Goal: Contribute content: Contribute content

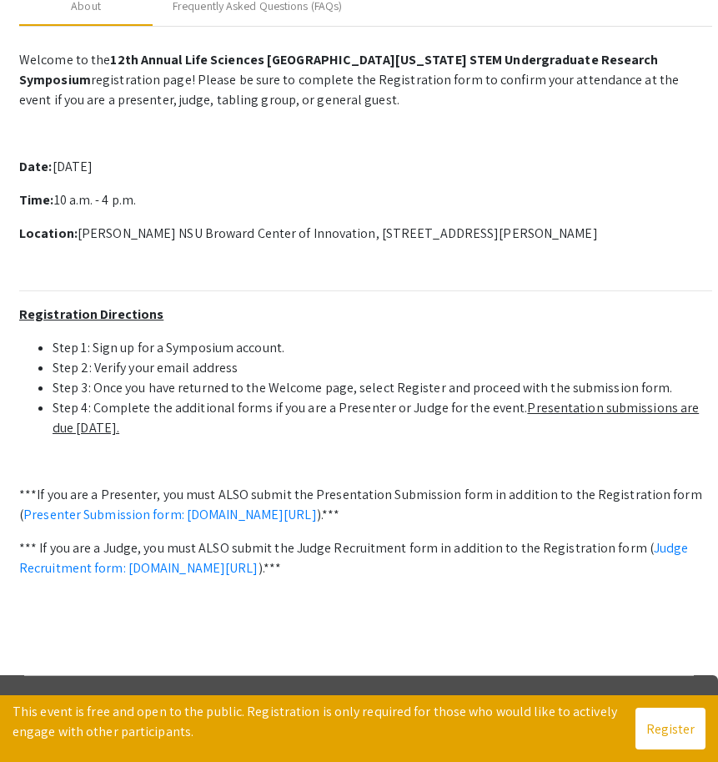
scroll to position [482, 0]
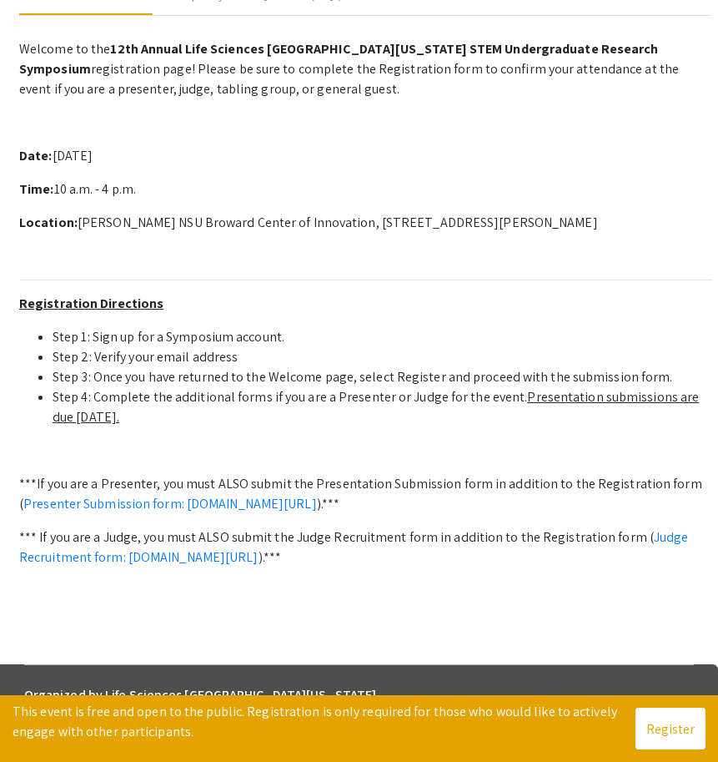
click at [661, 724] on button "Register" at bounding box center [671, 729] width 70 height 42
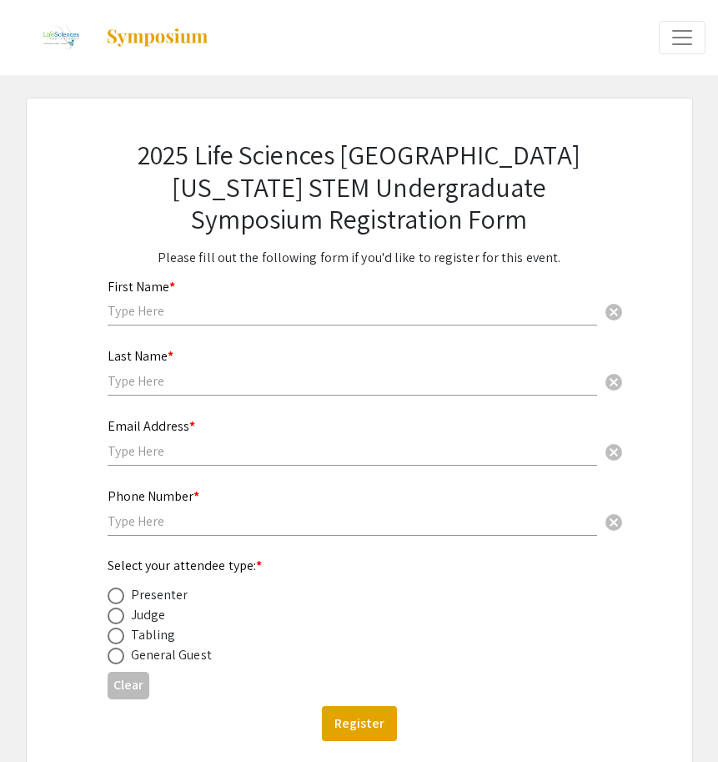
click at [677, 28] on span "Expand or Collapse Menu" at bounding box center [682, 37] width 25 height 25
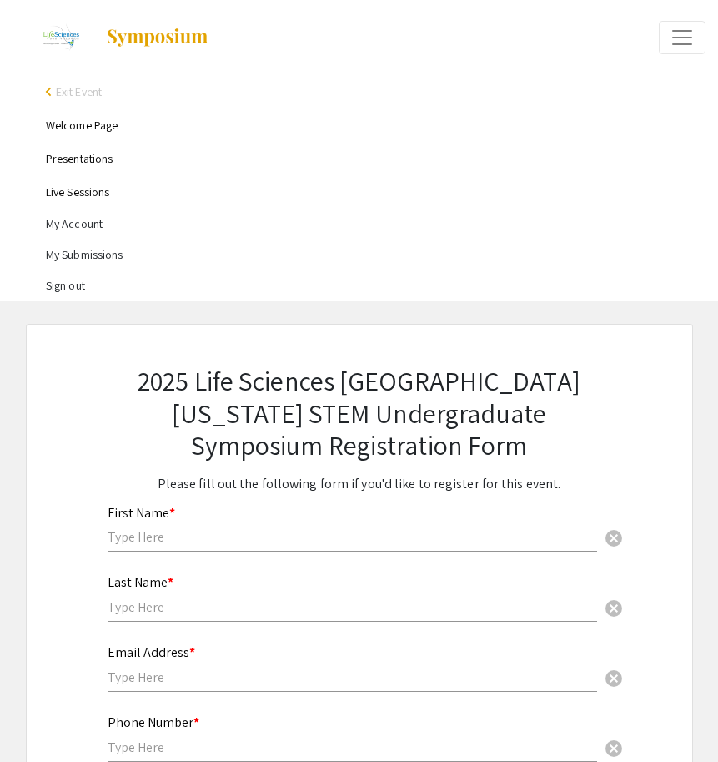
click at [63, 224] on li "My Account" at bounding box center [376, 224] width 660 height 31
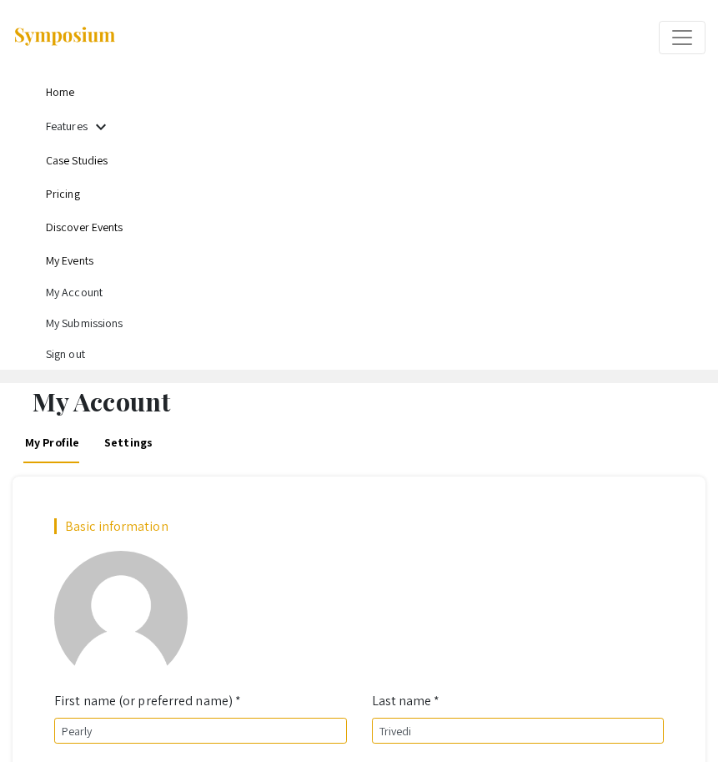
click at [72, 88] on link "Home" at bounding box center [60, 91] width 28 height 15
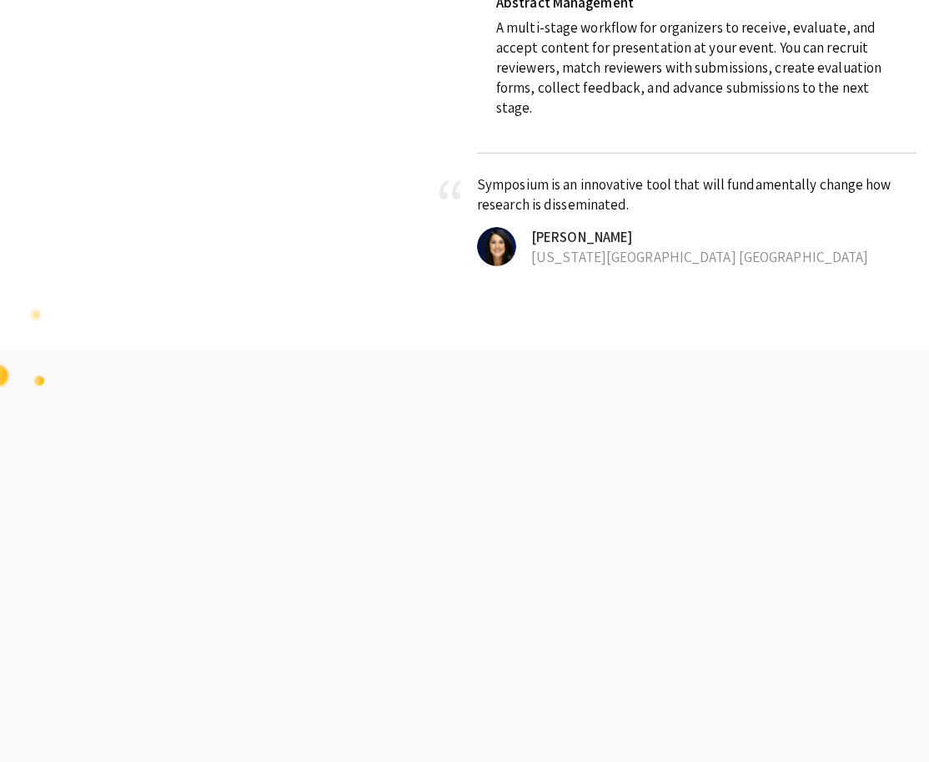
scroll to position [1636, 0]
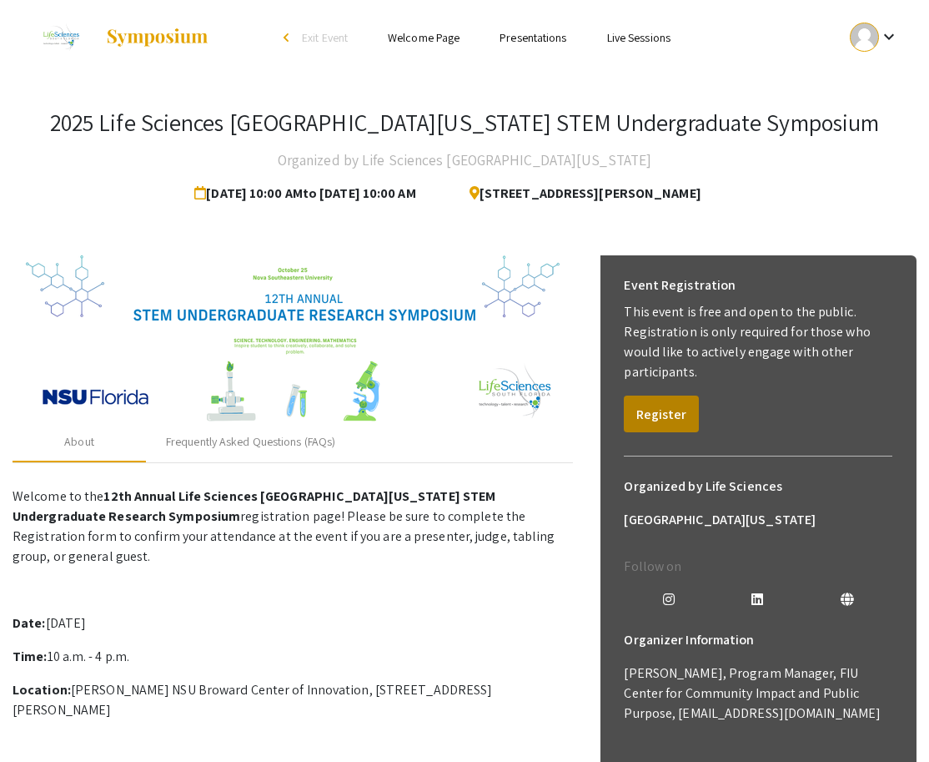
click at [661, 416] on button "Register" at bounding box center [661, 413] width 75 height 37
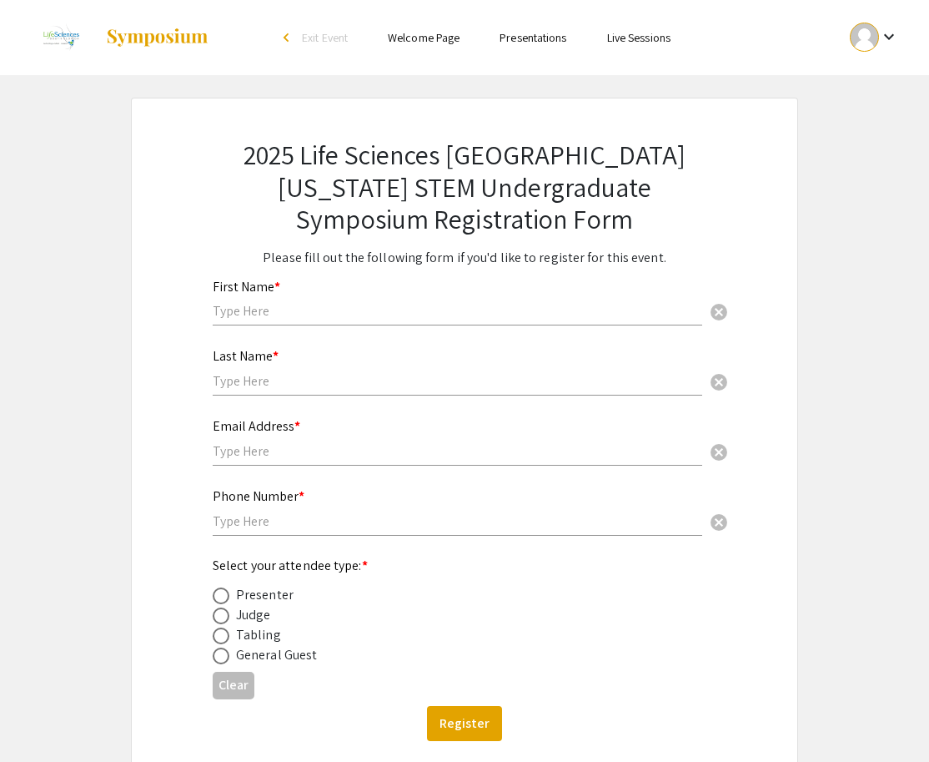
click at [321, 286] on div "First Name * cancel" at bounding box center [458, 294] width 490 height 63
click at [320, 302] on input "text" at bounding box center [458, 311] width 490 height 18
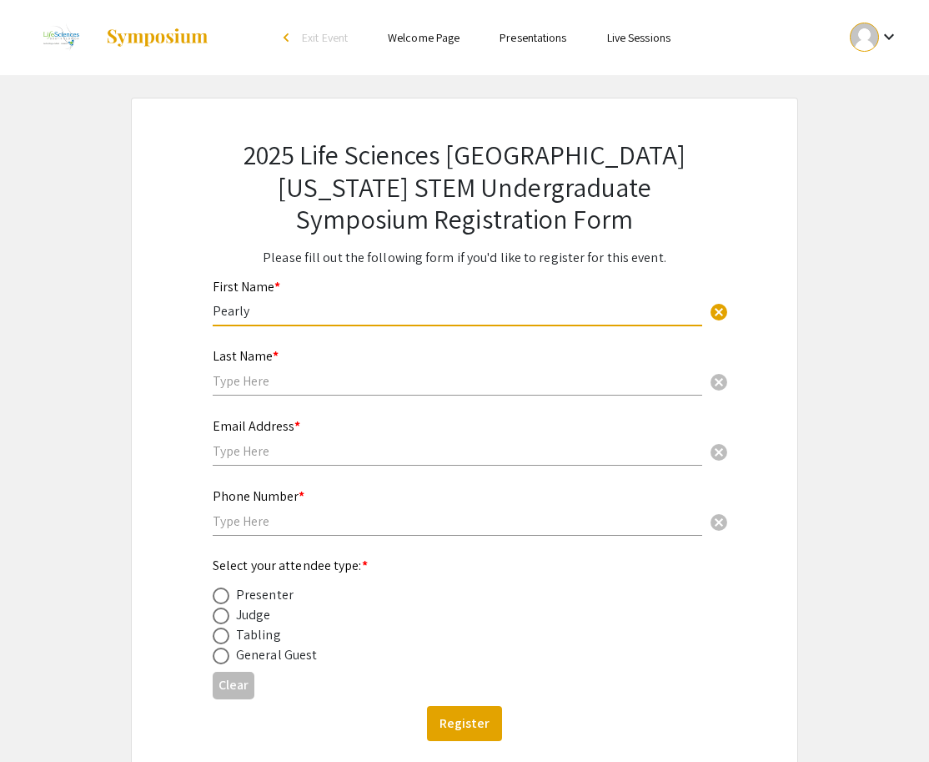
type input "Pearly"
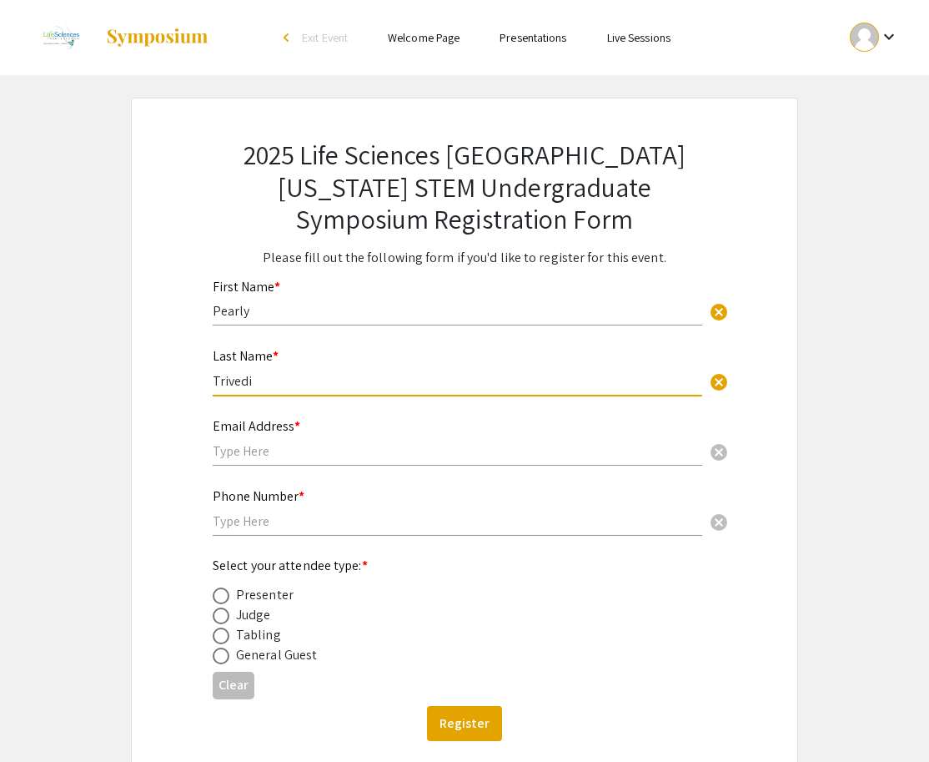
type input "Trivedi"
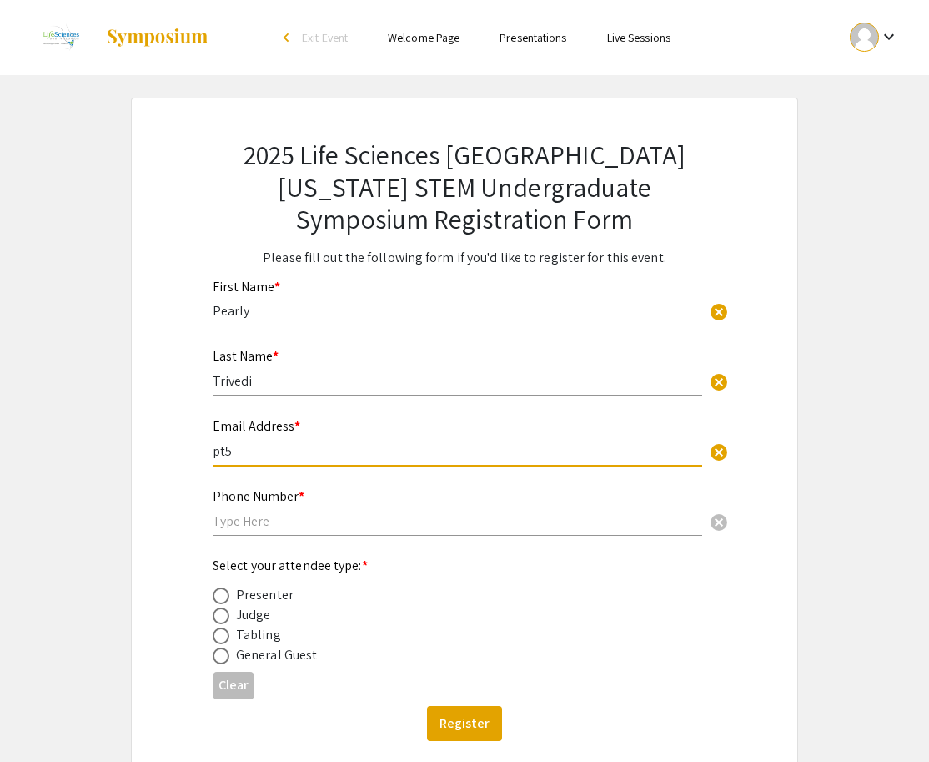
type input "pt50"
type input "[EMAIL_ADDRESS][DOMAIN_NAME]"
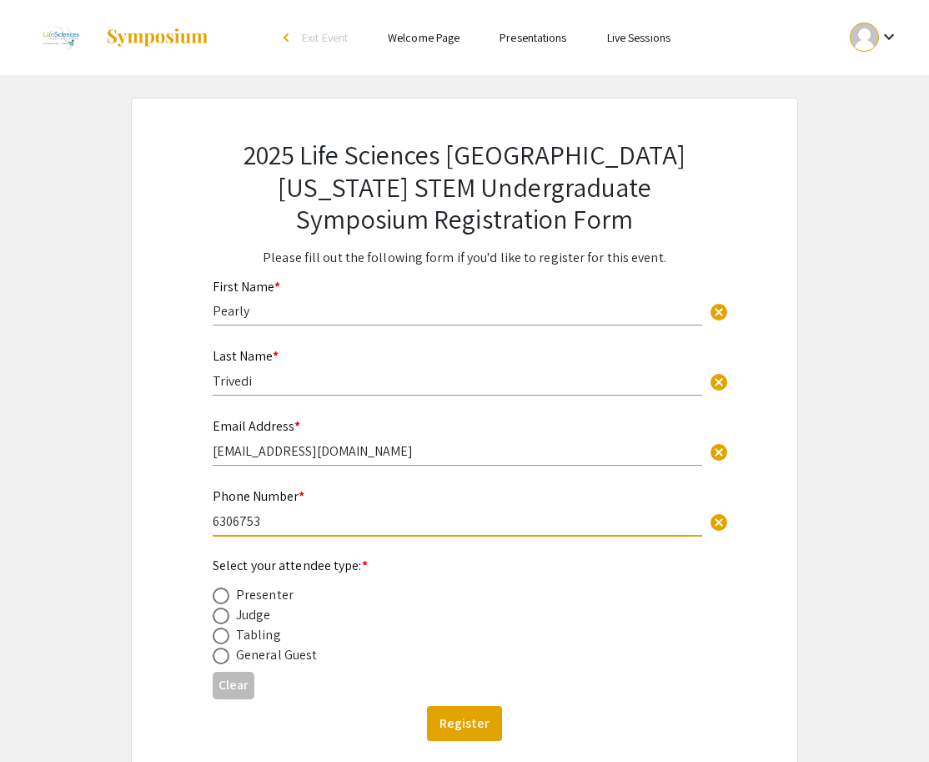
type input "630675"
type input "6306752282"
click at [220, 589] on span at bounding box center [221, 595] width 17 height 17
click at [220, 589] on input "radio" at bounding box center [221, 595] width 17 height 17
radio input "true"
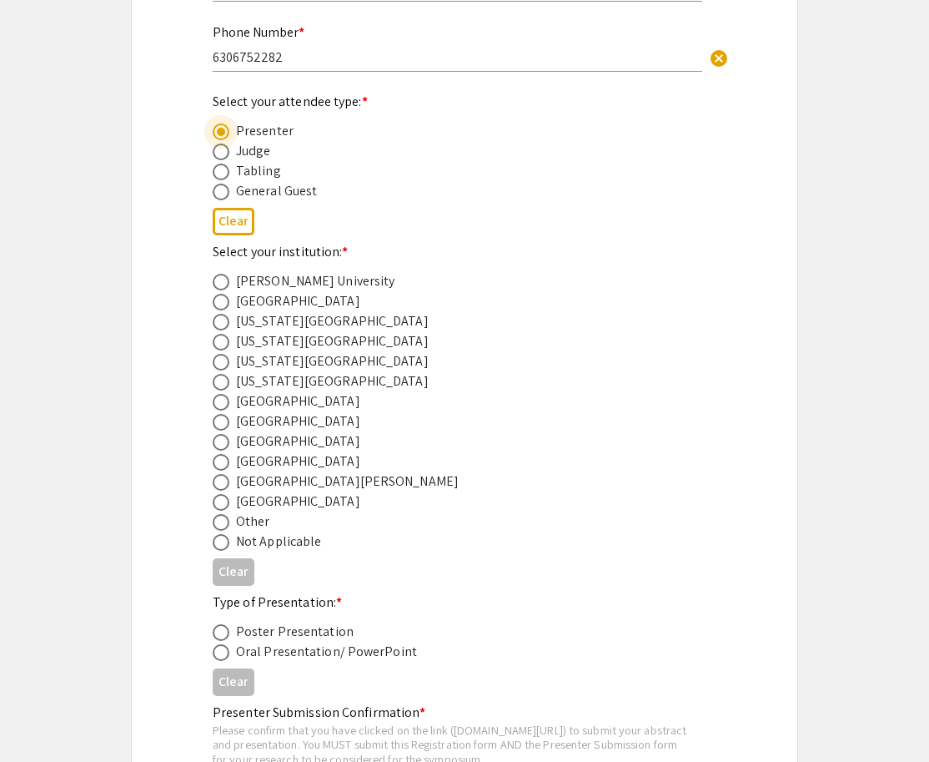
scroll to position [465, 0]
click at [225, 438] on span at bounding box center [221, 441] width 17 height 17
click at [225, 438] on input "radio" at bounding box center [221, 441] width 17 height 17
radio input "true"
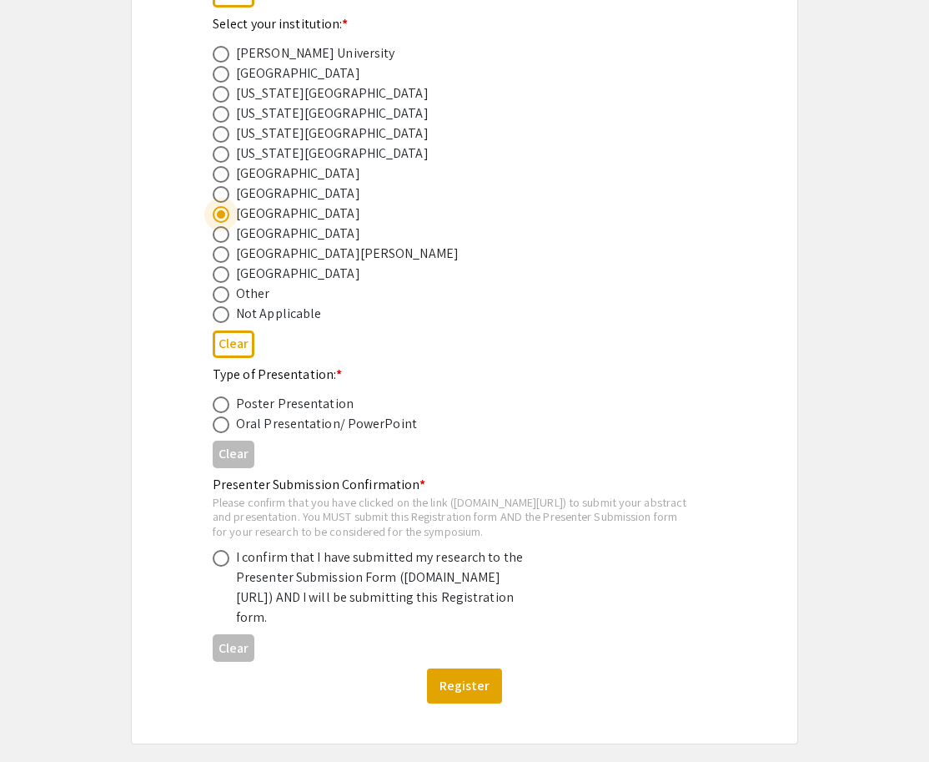
scroll to position [697, 0]
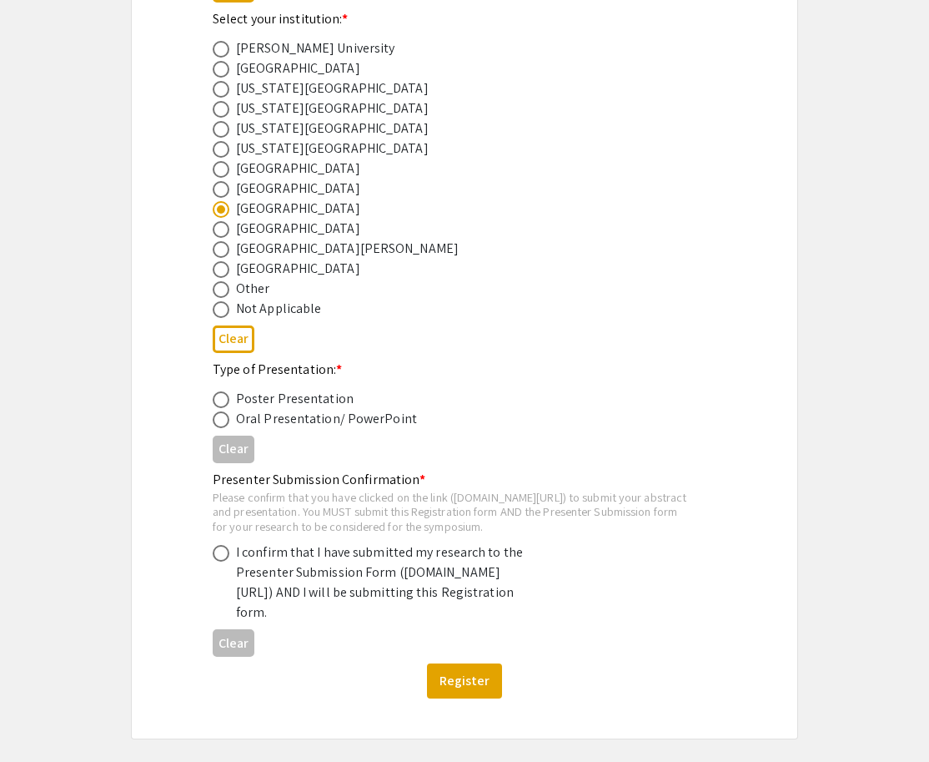
click at [345, 416] on div "Oral Presentation/ PowerPoint" at bounding box center [326, 419] width 181 height 20
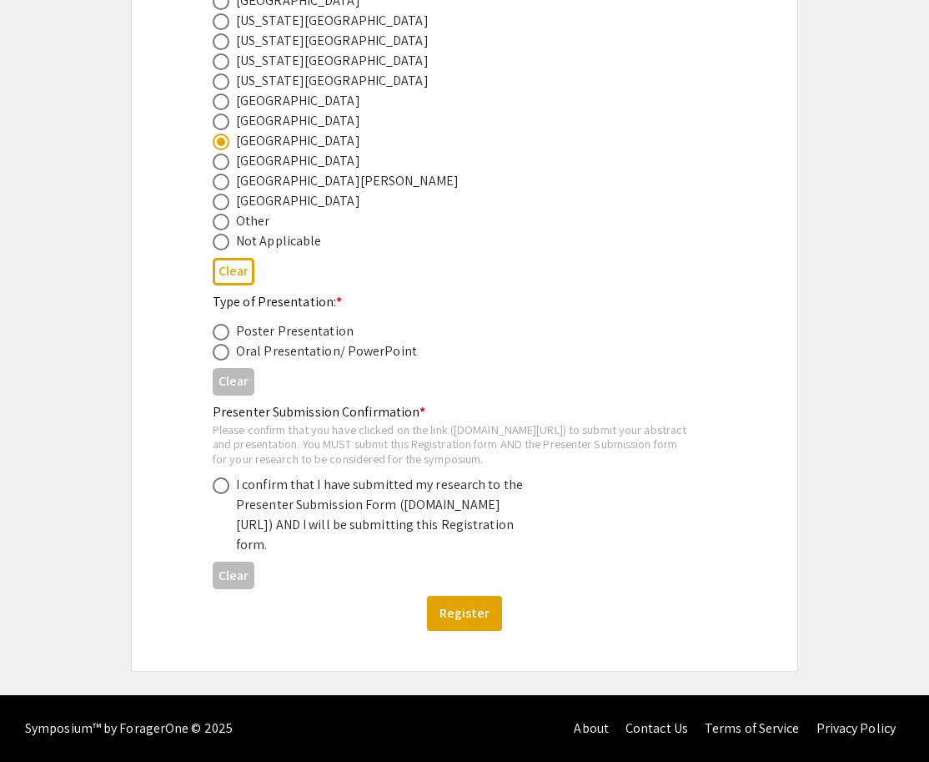
scroll to position [798, 0]
click at [260, 341] on div "Oral Presentation/ PowerPoint" at bounding box center [326, 351] width 181 height 20
click at [232, 344] on label at bounding box center [224, 352] width 23 height 17
click at [229, 344] on input "radio" at bounding box center [221, 352] width 17 height 17
radio input "true"
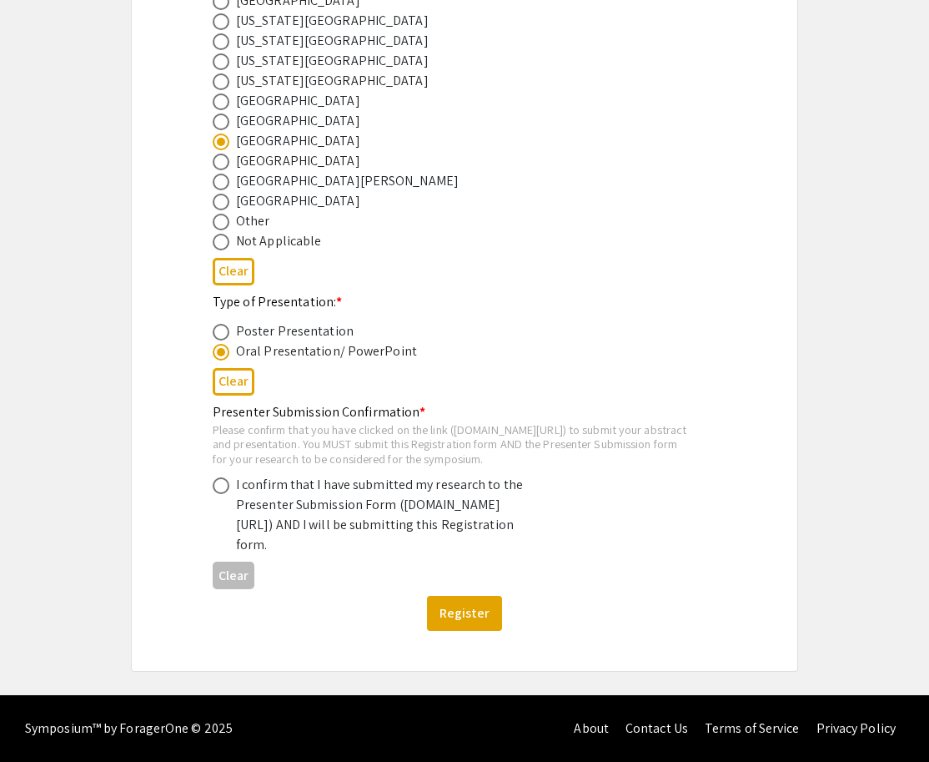
click at [350, 475] on div "I confirm that I have submitted my research to the Presenter Submission Form (s…" at bounding box center [382, 515] width 292 height 80
click at [217, 475] on mat-radio-button at bounding box center [224, 485] width 23 height 20
click at [219, 477] on span at bounding box center [221, 485] width 17 height 17
click at [219, 477] on input "radio" at bounding box center [221, 485] width 17 height 17
radio input "true"
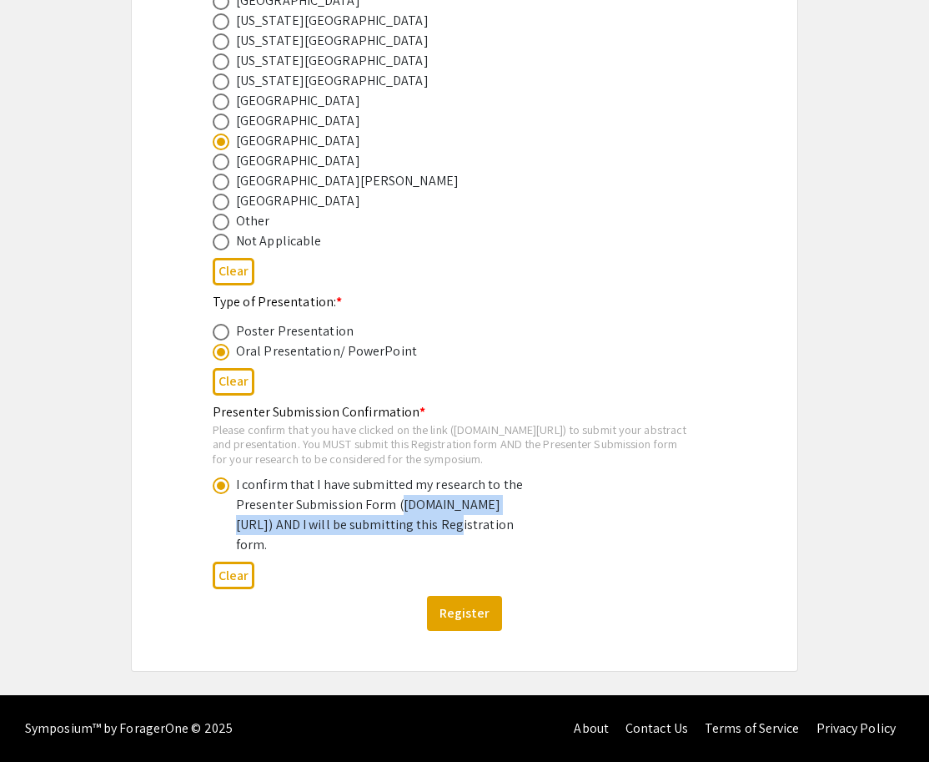
drag, startPoint x: 242, startPoint y: 503, endPoint x: 292, endPoint y: 522, distance: 53.6
click at [292, 522] on div "I confirm that I have submitted my research to the Presenter Submission Form (s…" at bounding box center [382, 515] width 292 height 80
copy div "symposium.foragerone.com/lssfsymposium2025/submission"
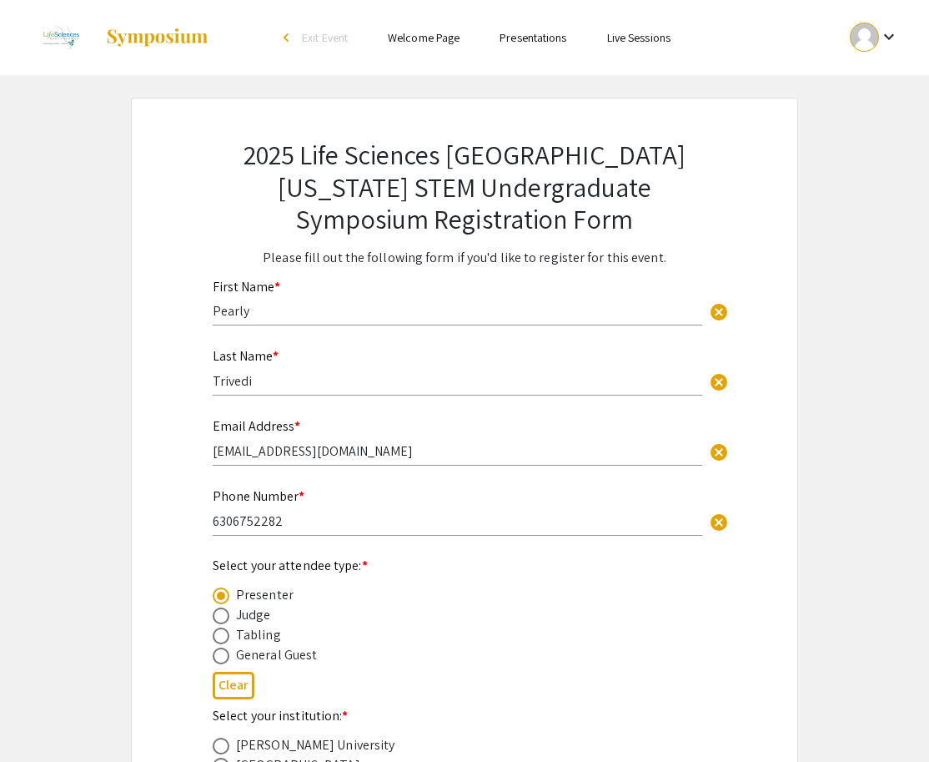
scroll to position [0, 0]
click at [557, 170] on h2 "2025 Life Sciences [GEOGRAPHIC_DATA][US_STATE] STEM Undergraduate Symposium Reg…" at bounding box center [465, 187] width 504 height 96
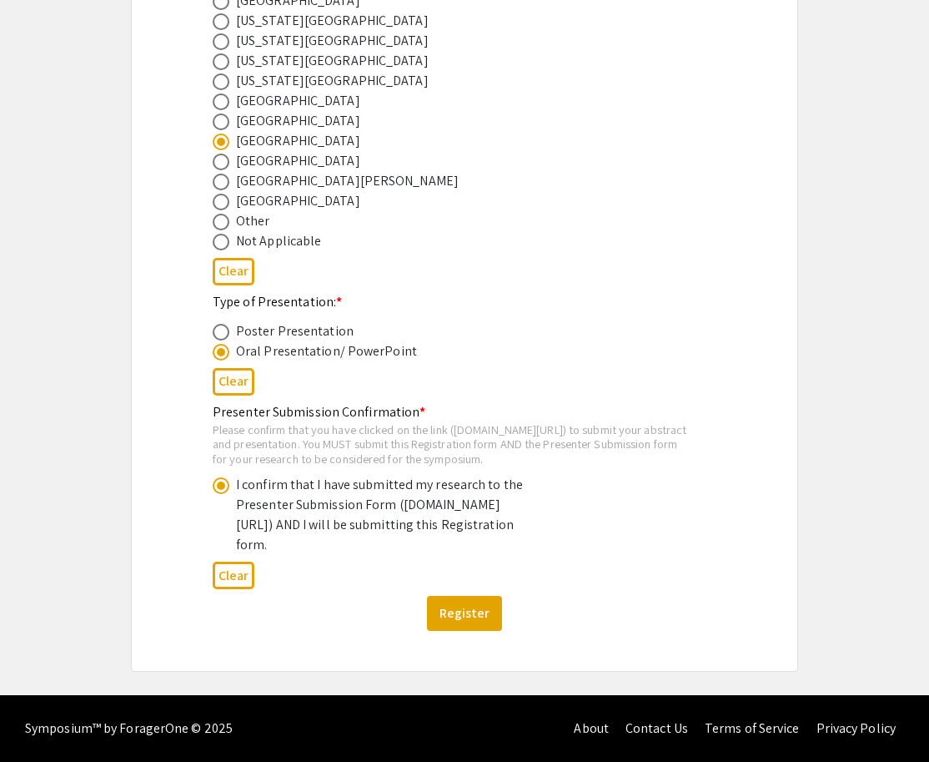
scroll to position [798, 0]
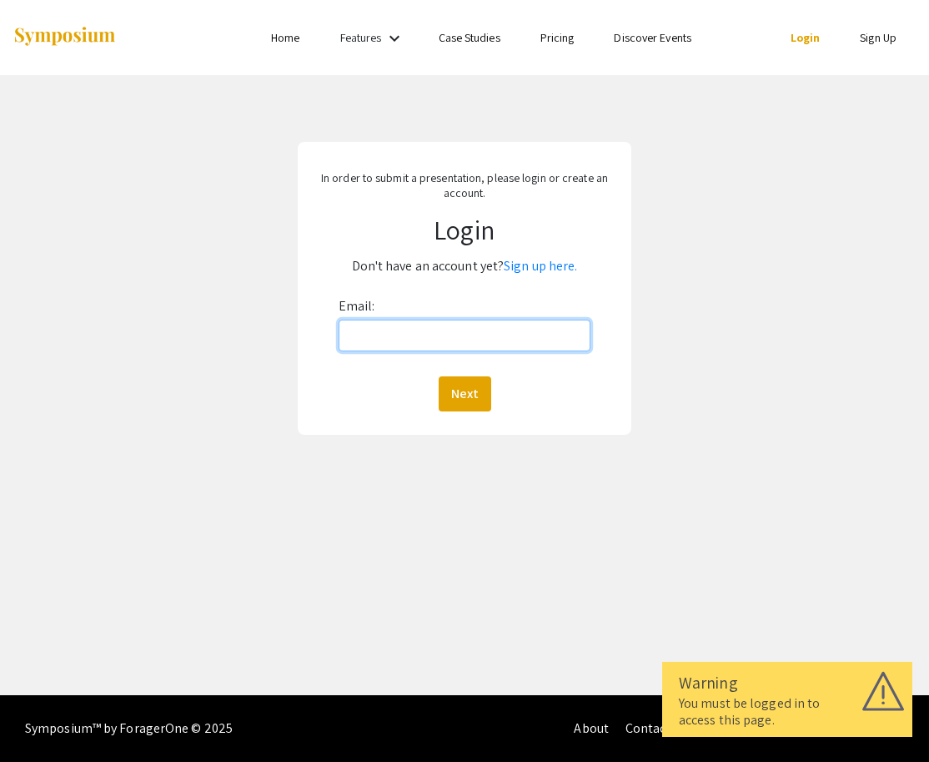
type input "[EMAIL_ADDRESS][DOMAIN_NAME]"
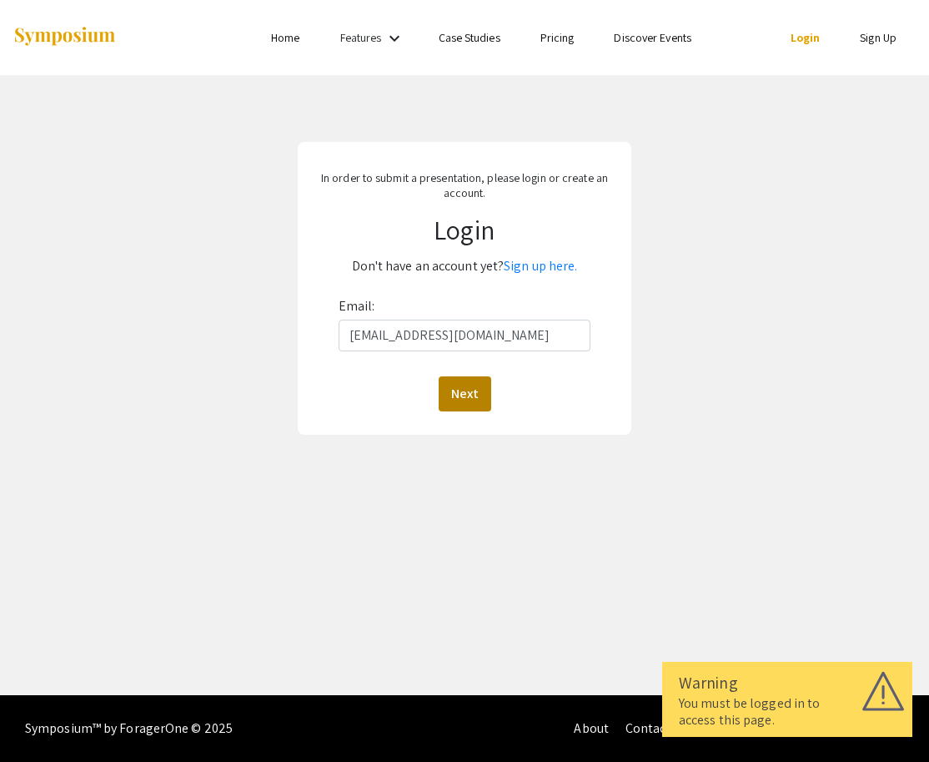
click at [465, 396] on button "Next" at bounding box center [465, 393] width 53 height 35
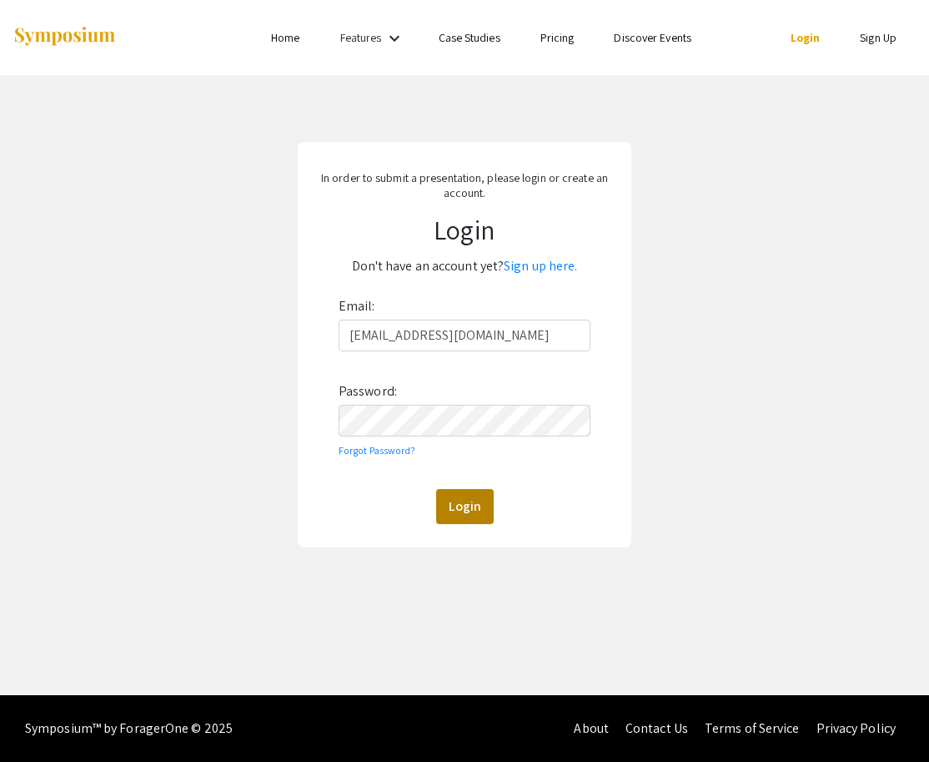
click at [461, 492] on button "Login" at bounding box center [465, 506] width 58 height 35
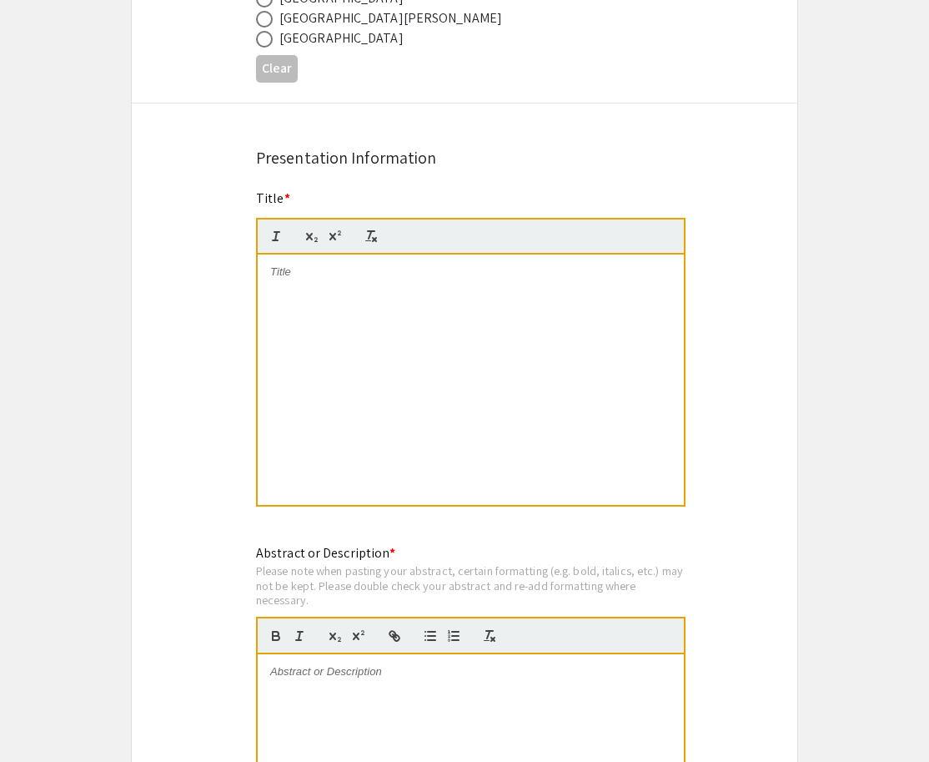
scroll to position [1185, 0]
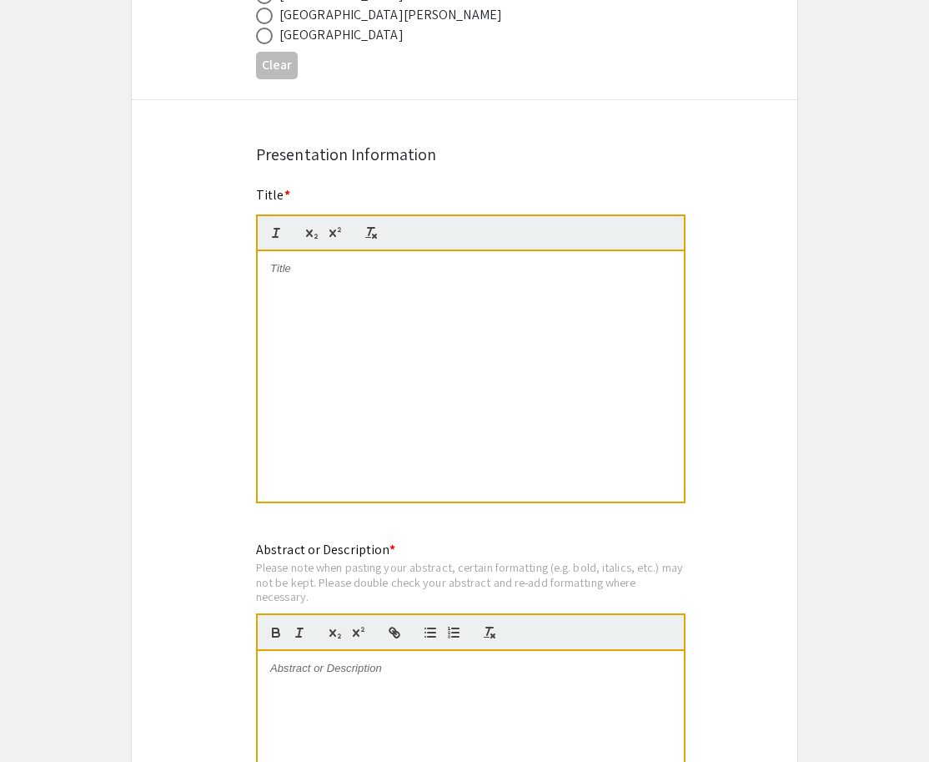
click at [313, 294] on div at bounding box center [471, 376] width 426 height 250
click at [476, 673] on p at bounding box center [470, 668] width 401 height 15
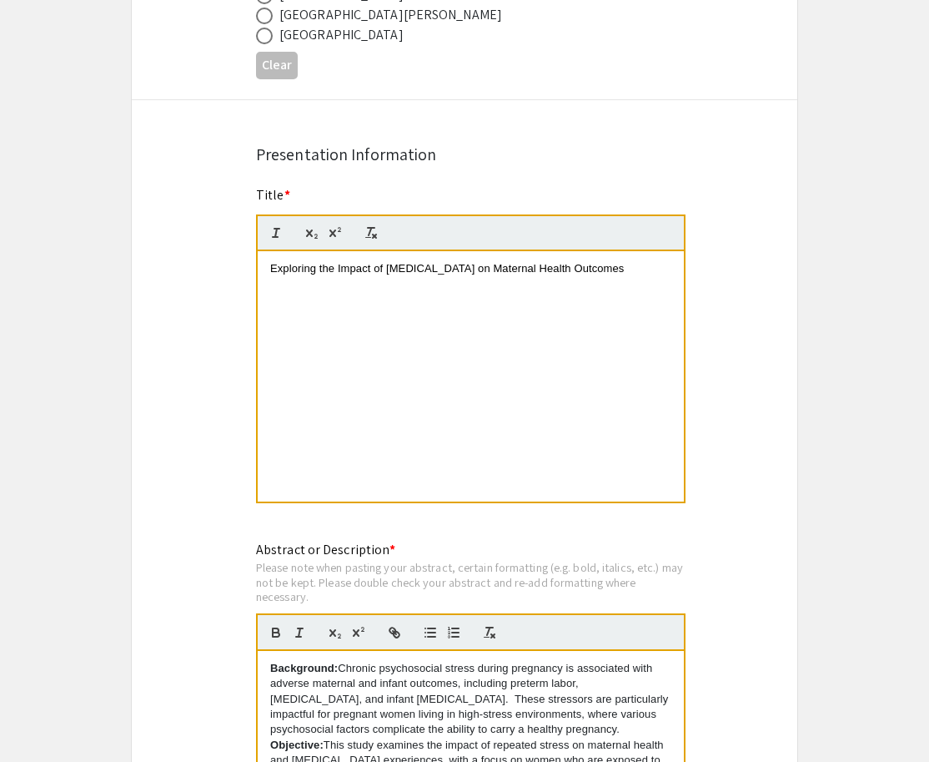
scroll to position [73, 0]
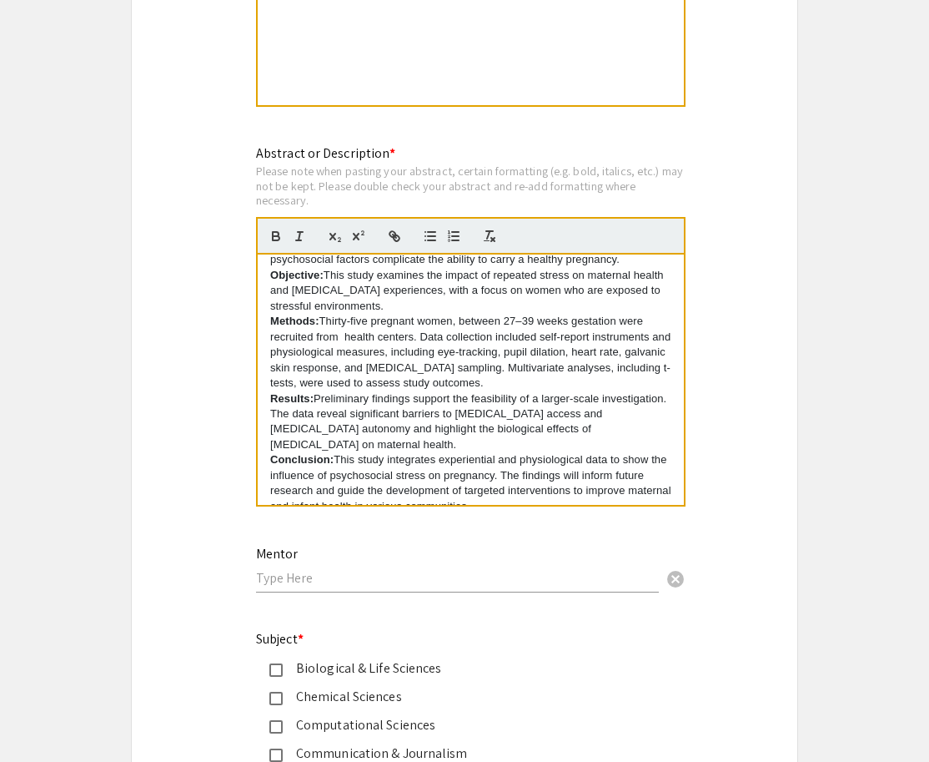
click at [435, 565] on div "Mentor cancel" at bounding box center [457, 561] width 403 height 63
click at [421, 597] on div "Mentor cancel" at bounding box center [457, 570] width 403 height 80
click at [426, 577] on input "text" at bounding box center [457, 578] width 403 height 18
type input "Dr. Gesulla Cavanaugh"
click at [755, 558] on div "Symposium Presentation Submission 2025 Life Sciences South Florida STEM Undergr…" at bounding box center [464, 22] width 667 height 3011
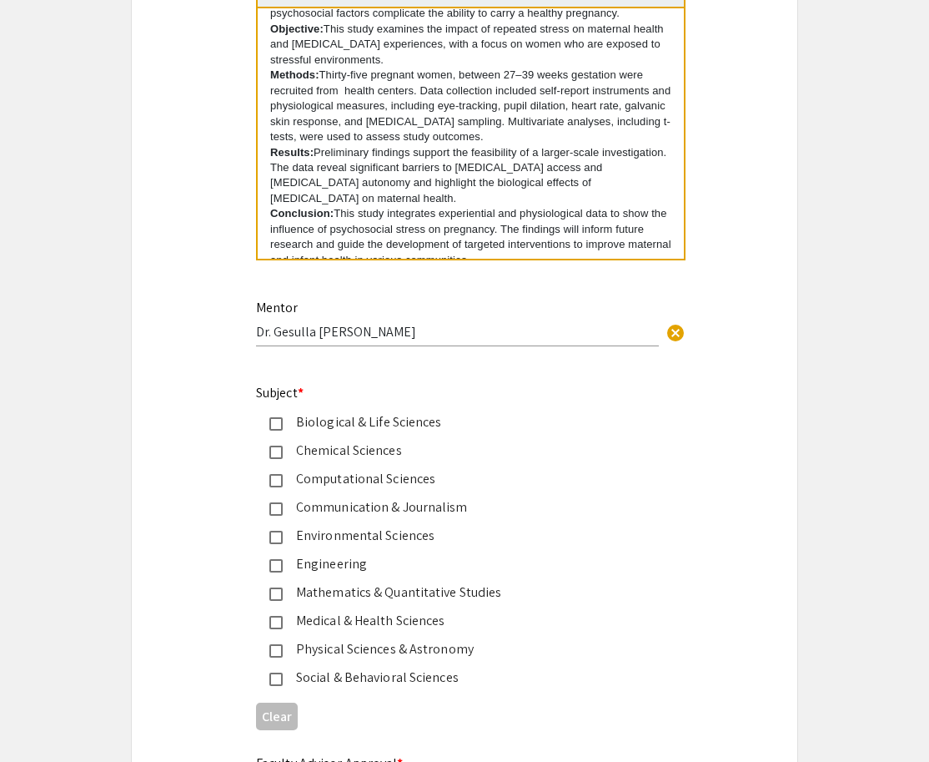
scroll to position [1829, 0]
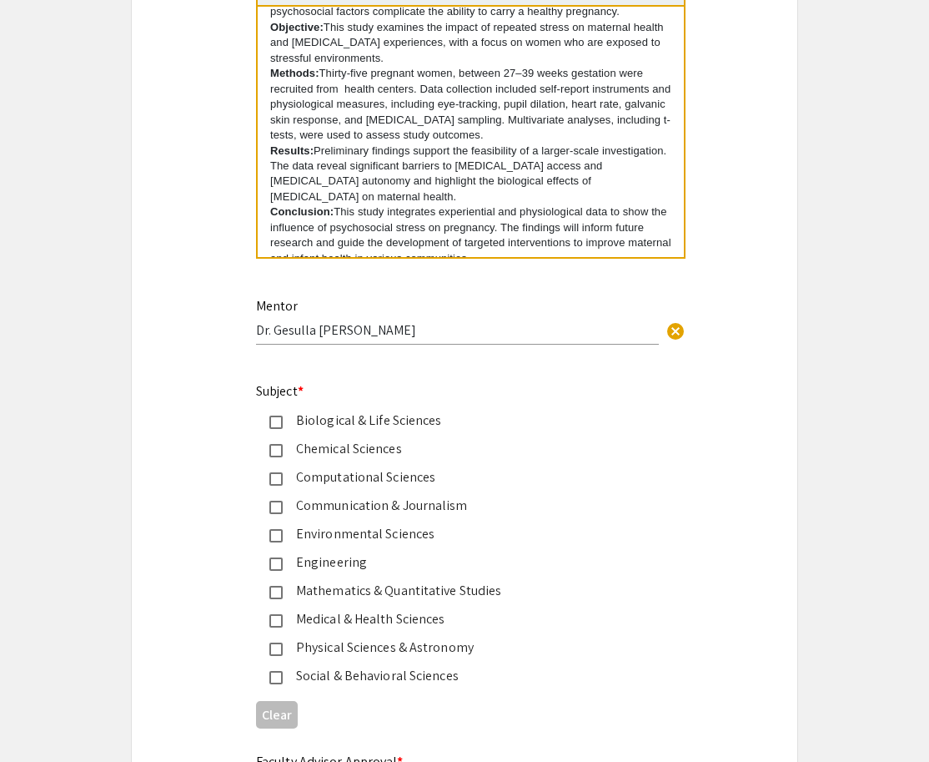
click at [433, 617] on div "Medical & Health Sciences" at bounding box center [458, 619] width 350 height 20
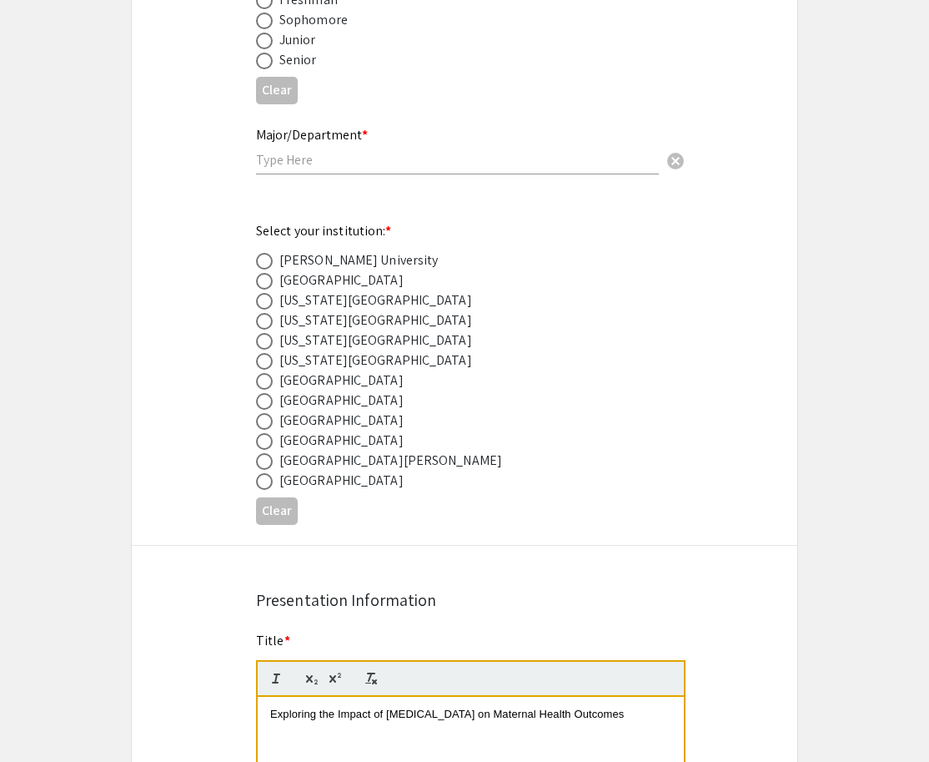
scroll to position [736, 0]
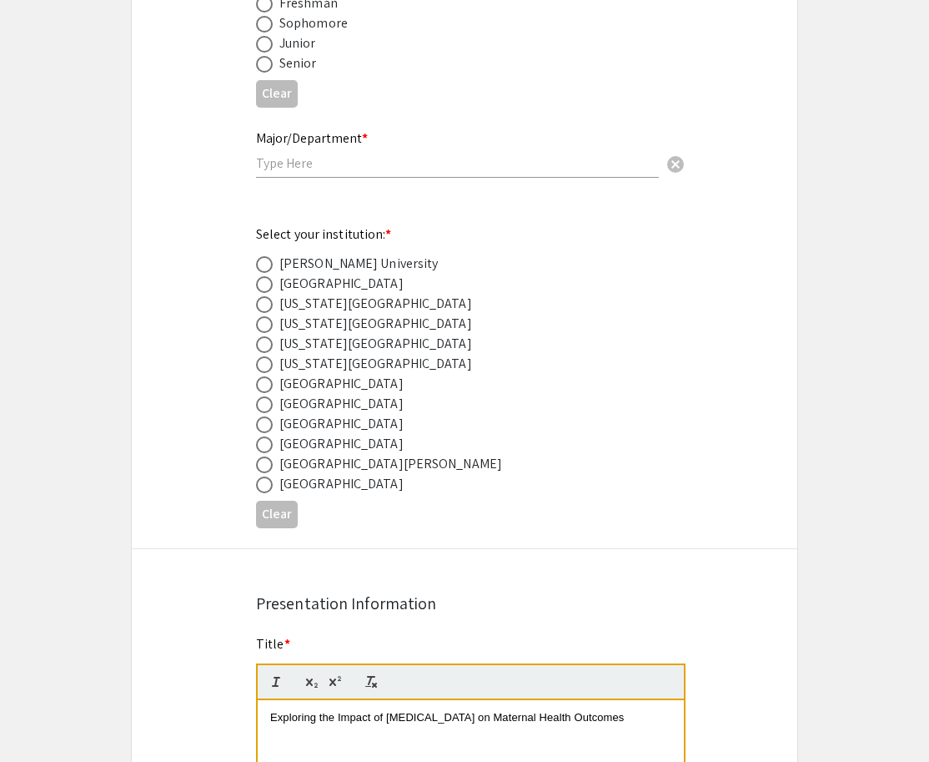
click at [372, 421] on div "Nova Southeastern University" at bounding box center [342, 424] width 124 height 20
click at [259, 421] on span at bounding box center [264, 424] width 17 height 17
click at [259, 421] on input "radio" at bounding box center [264, 424] width 17 height 17
radio input "true"
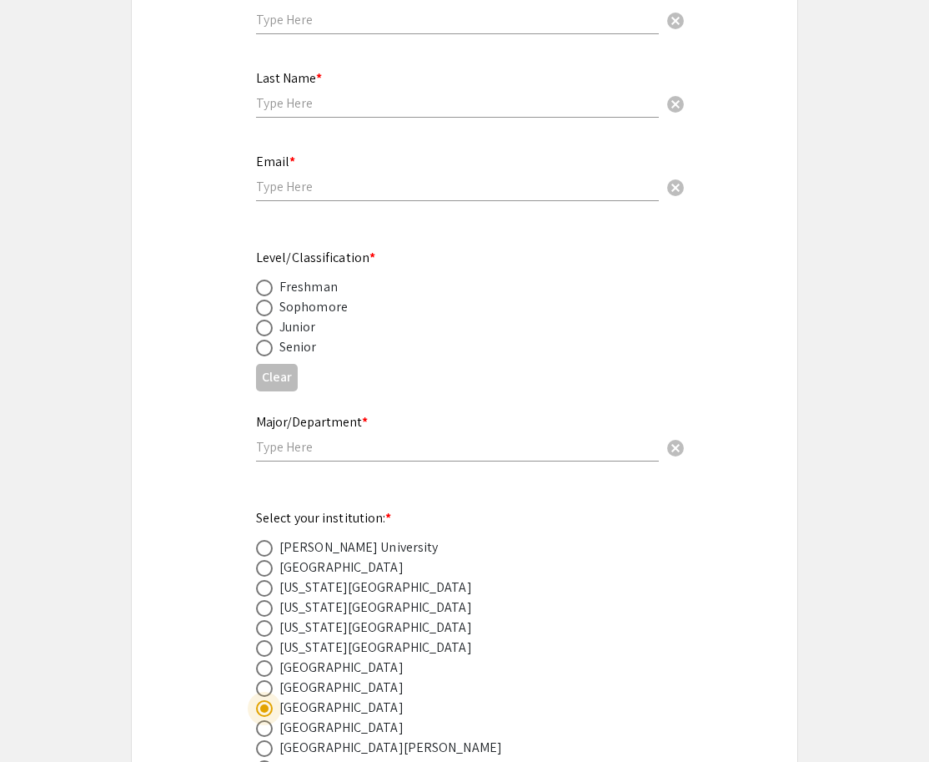
scroll to position [424, 0]
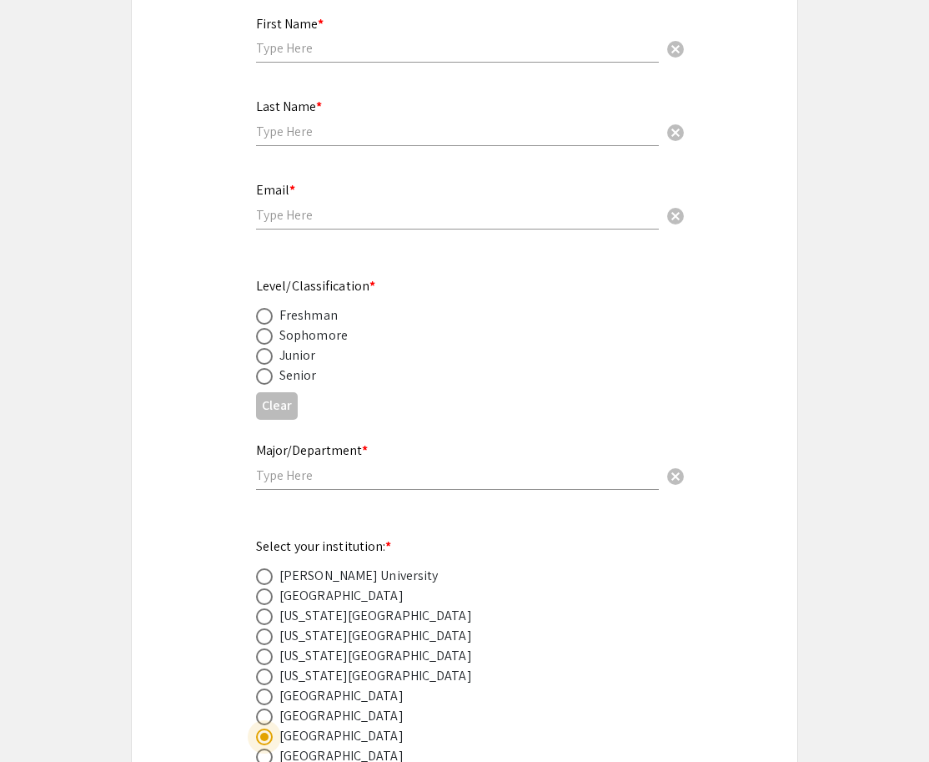
click at [265, 349] on span at bounding box center [264, 356] width 17 height 17
click at [265, 349] on input "radio" at bounding box center [264, 356] width 17 height 17
radio input "true"
click at [314, 466] on div "Major/Department * cancel" at bounding box center [457, 457] width 403 height 63
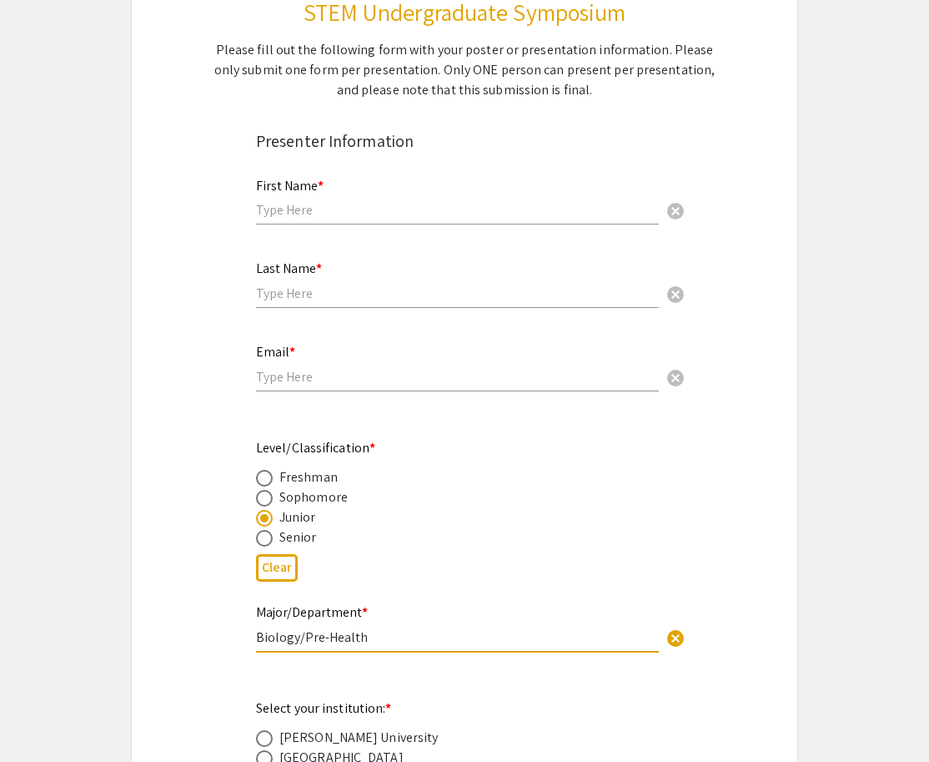
scroll to position [262, 0]
type input "Biology/Pre-Health"
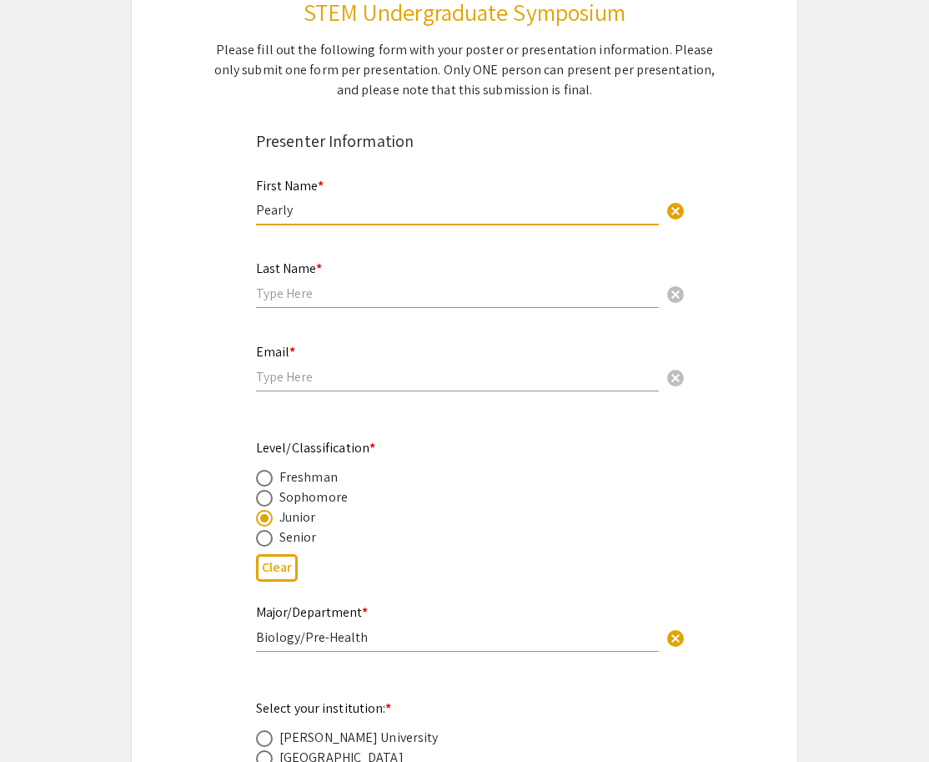
type input "Pearly"
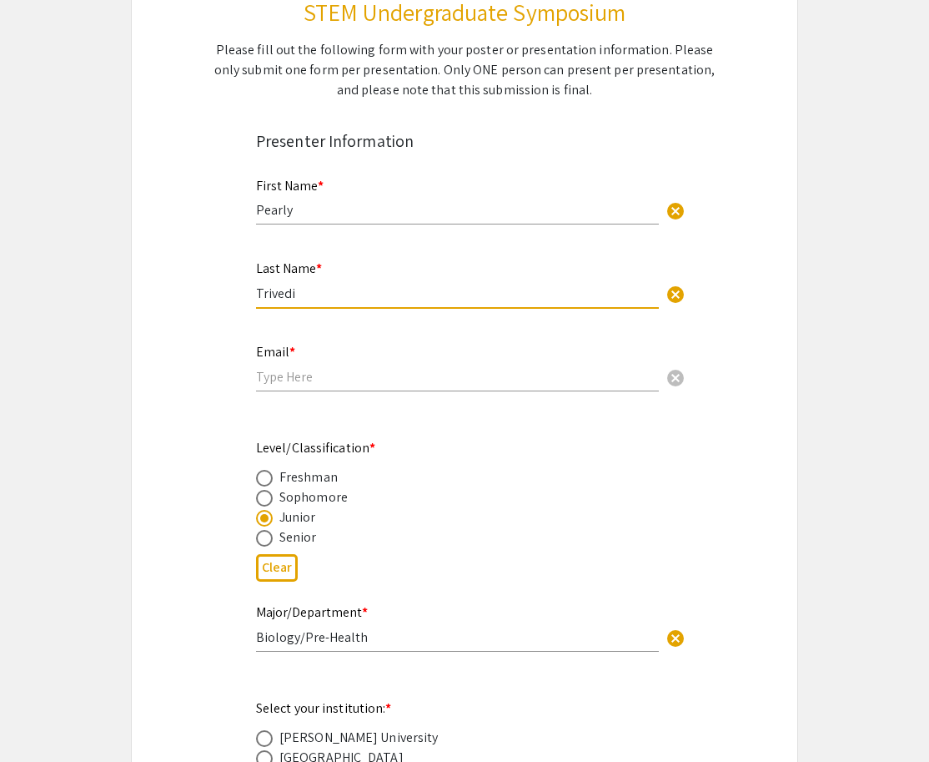
type input "Trivedi"
click at [598, 390] on div "Email * cancel" at bounding box center [457, 359] width 403 height 63
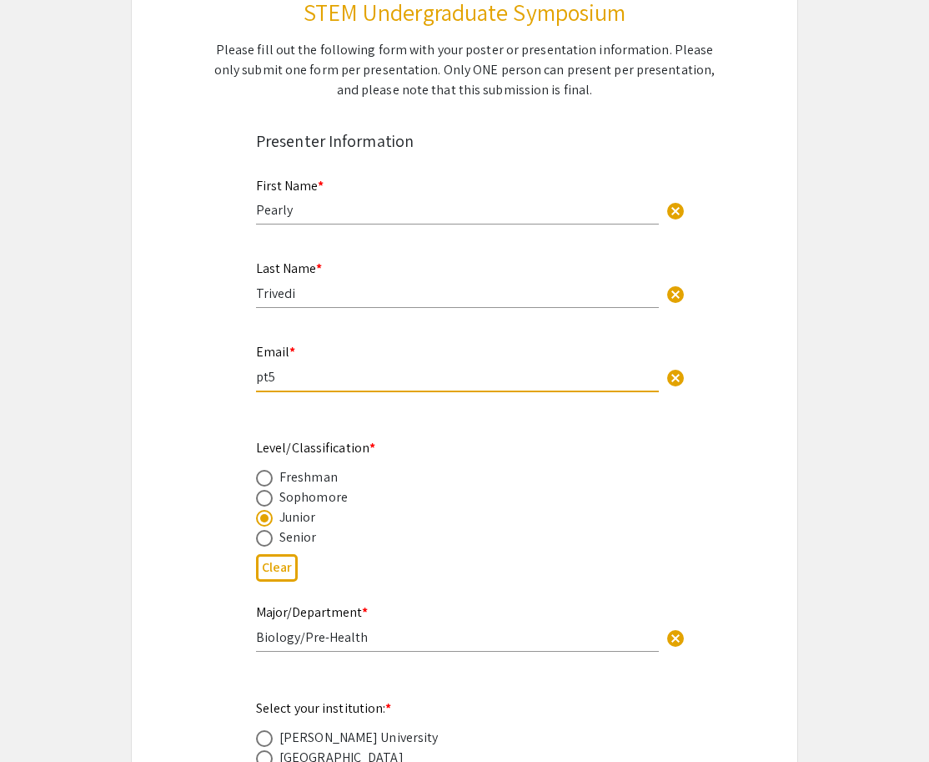
type input "pt50"
type input "[EMAIL_ADDRESS][DOMAIN_NAME]"
click at [493, 411] on div "Email * pt501@mynsu.nova.edu cancel This field is required." at bounding box center [465, 376] width 442 height 70
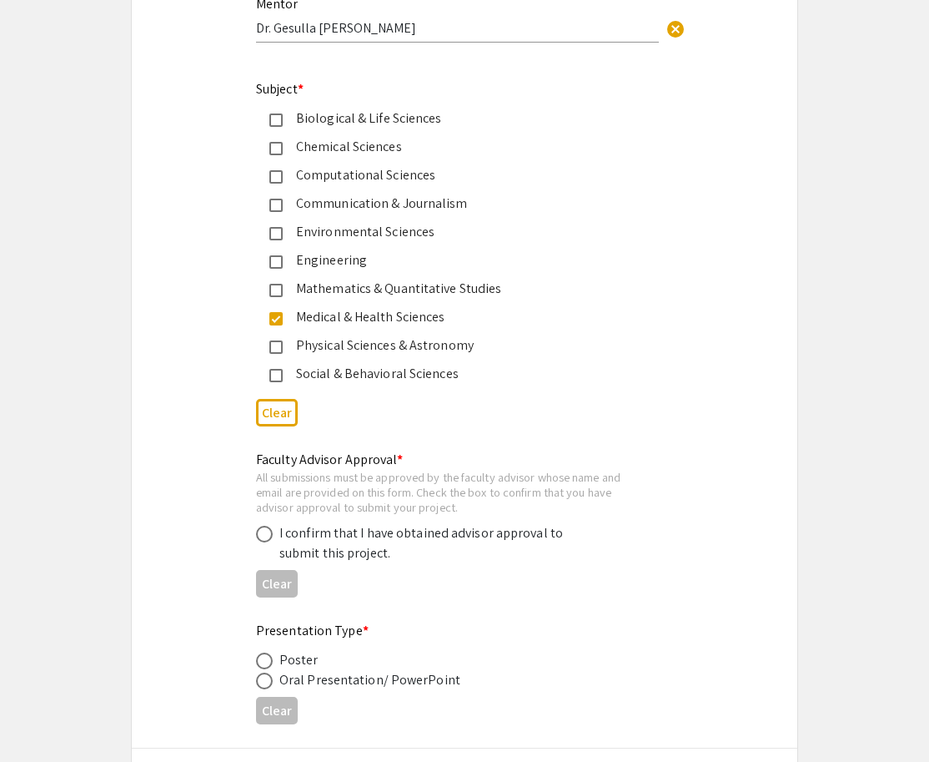
scroll to position [2179, 0]
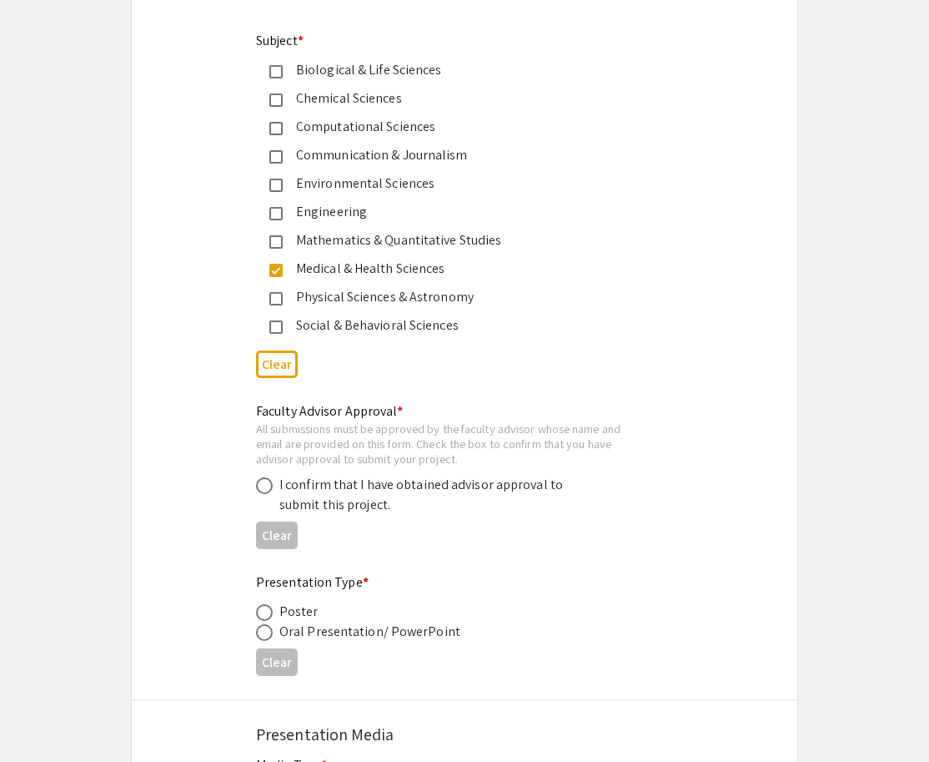
click at [414, 491] on div "I confirm that I have obtained advisor approval to submit this project." at bounding box center [426, 495] width 292 height 40
click at [269, 481] on span at bounding box center [264, 485] width 17 height 17
click at [269, 481] on input "radio" at bounding box center [264, 485] width 17 height 17
radio input "true"
click at [260, 624] on span at bounding box center [264, 632] width 17 height 17
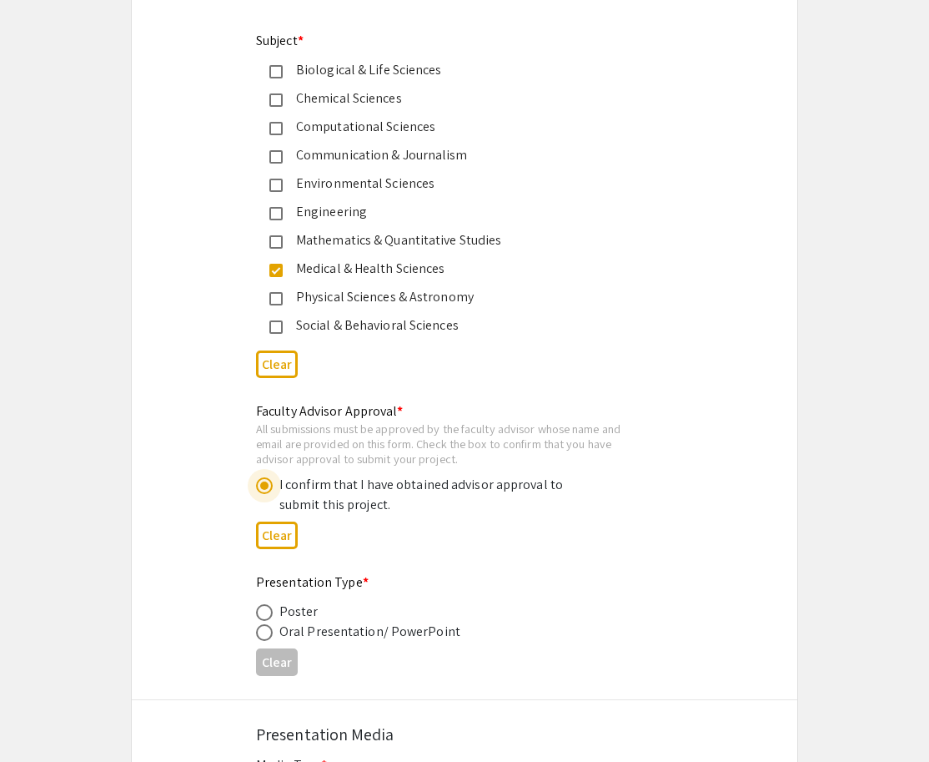
click at [260, 624] on input "radio" at bounding box center [264, 632] width 17 height 17
radio input "true"
click at [575, 631] on div "Oral Presentation/ PowerPoint" at bounding box center [451, 632] width 390 height 20
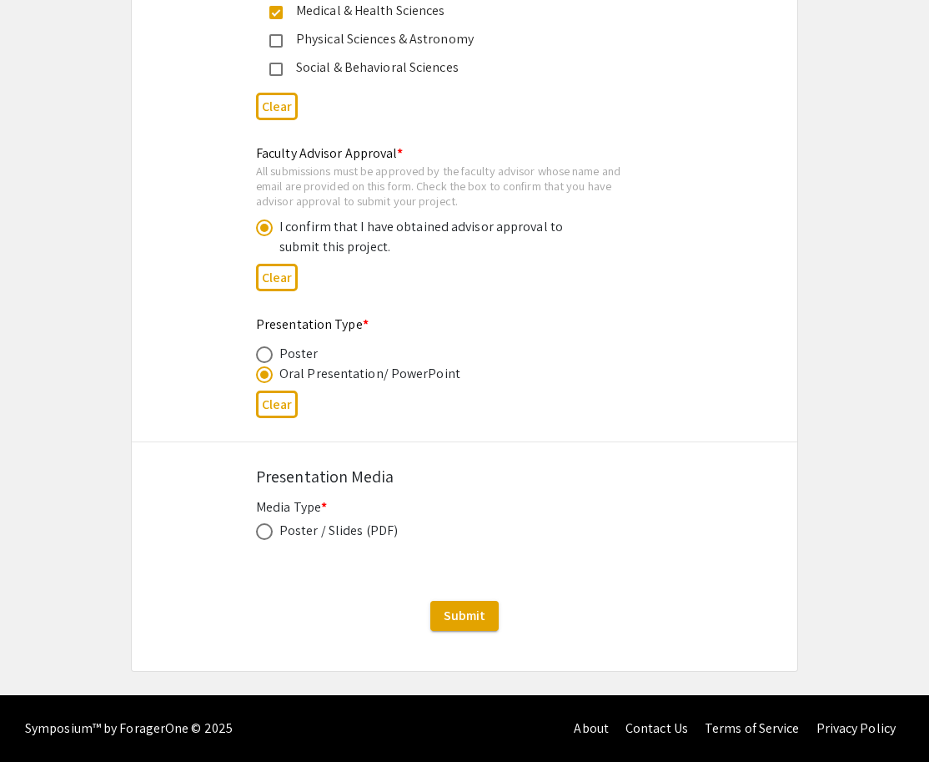
scroll to position [2436, 0]
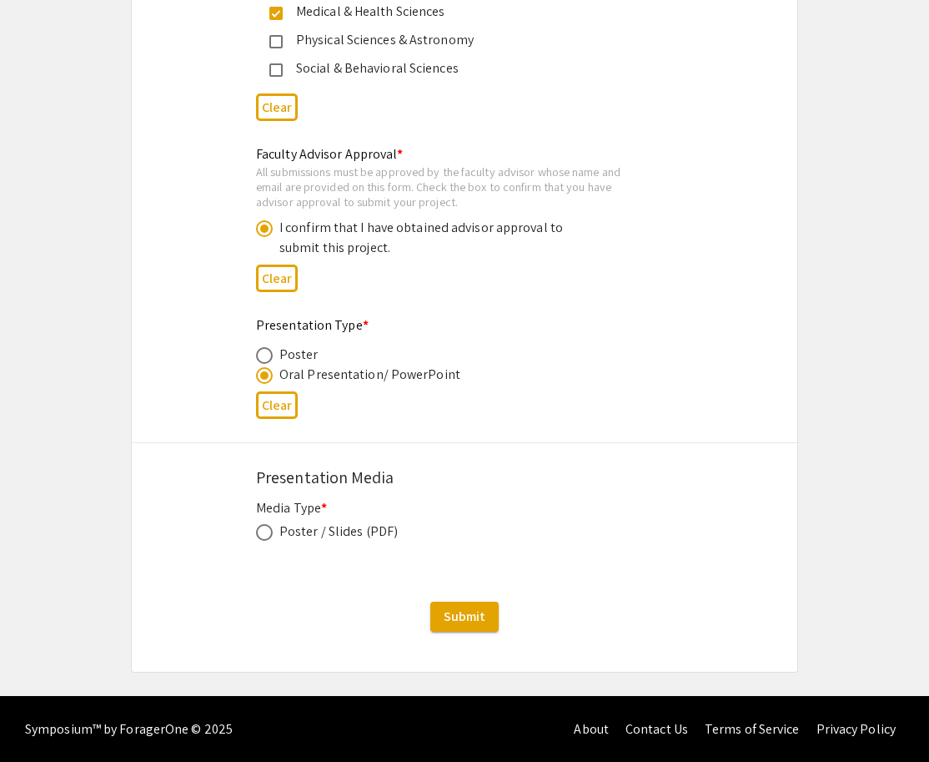
click at [263, 529] on span at bounding box center [264, 532] width 17 height 17
click at [263, 529] on input "radio" at bounding box center [264, 532] width 17 height 17
radio input "true"
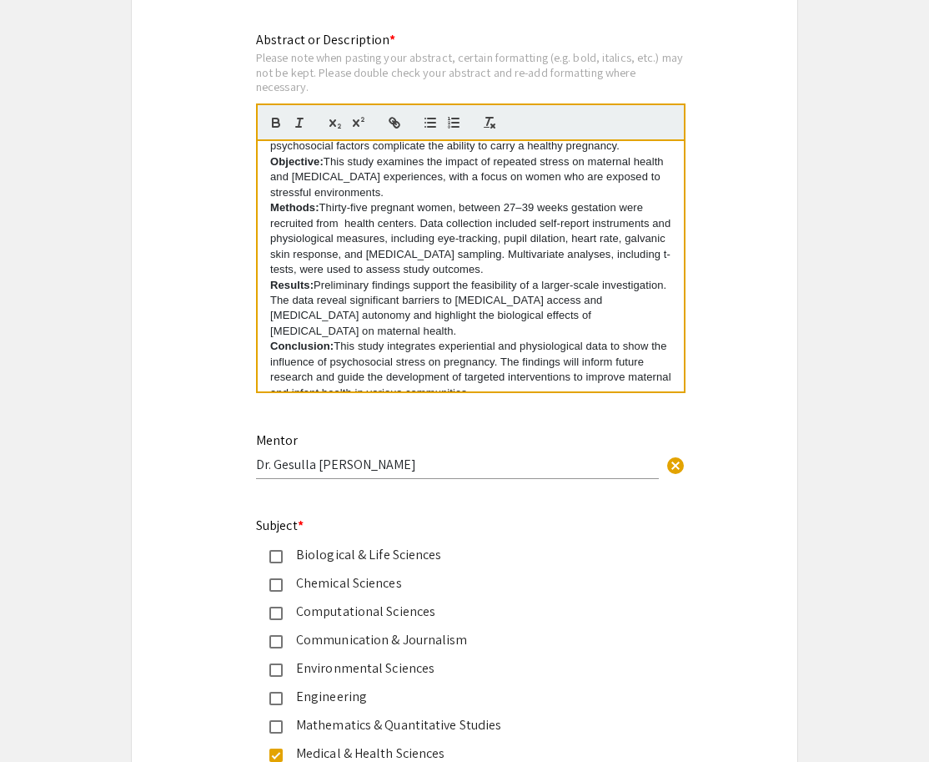
scroll to position [1650, 0]
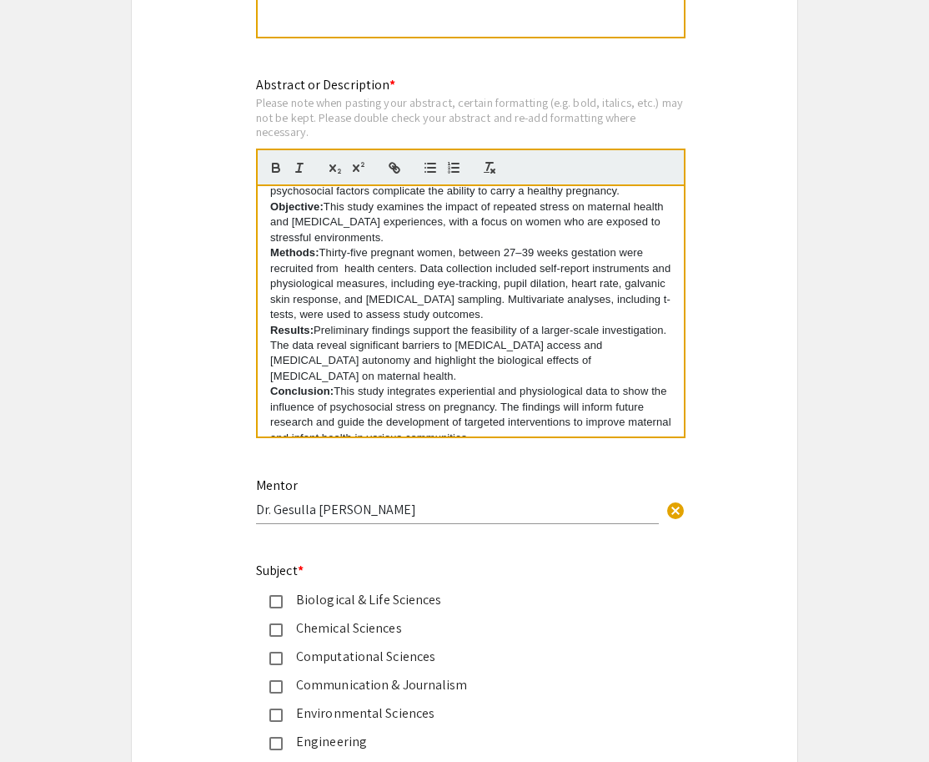
click at [536, 331] on p "Results: Preliminary findings support the feasibility of a larger-scale investi…" at bounding box center [470, 354] width 401 height 62
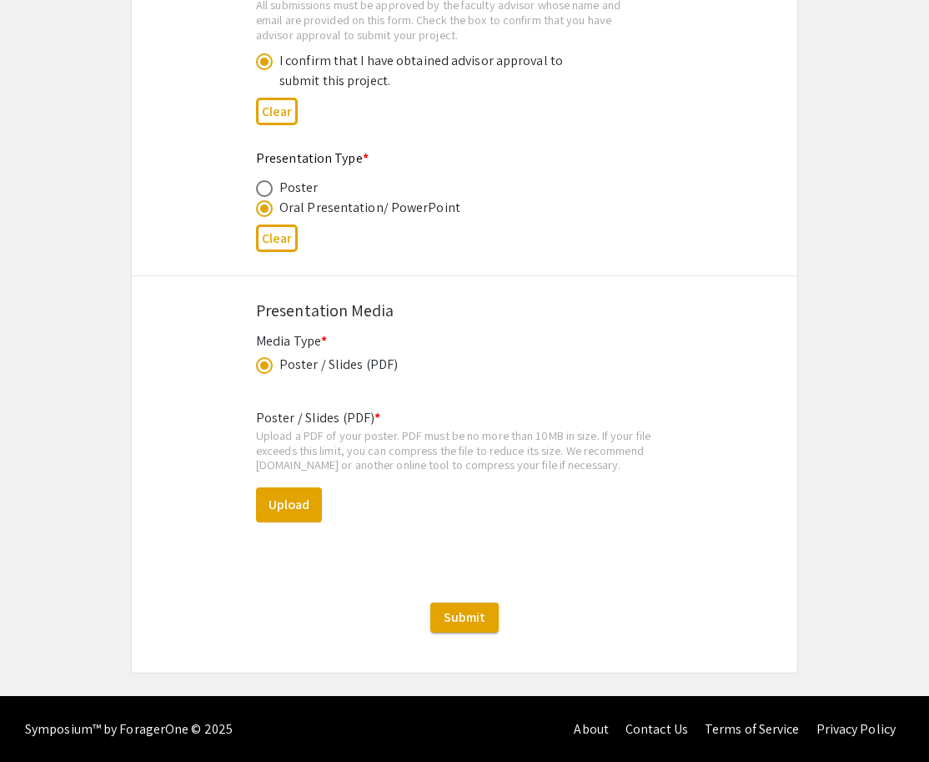
scroll to position [2602, 0]
